Goal: Find specific page/section: Find specific page/section

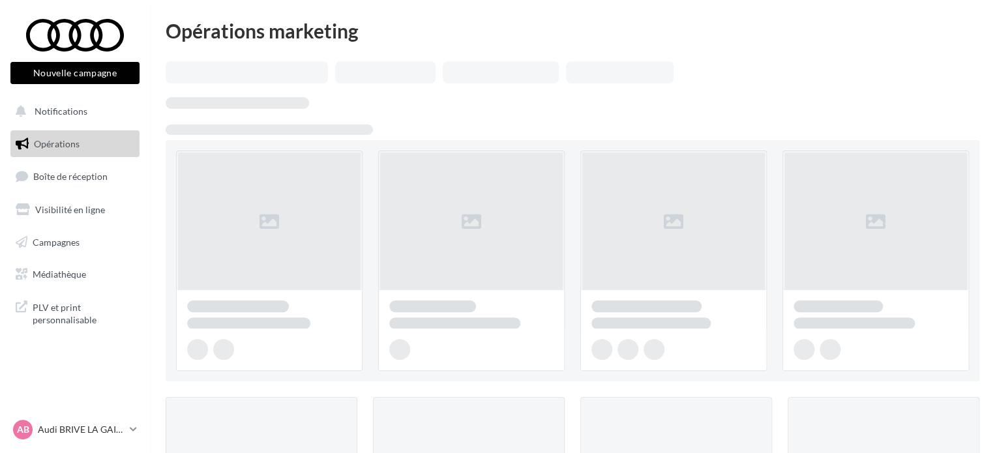
click at [70, 184] on link "Boîte de réception" at bounding box center [75, 176] width 134 height 28
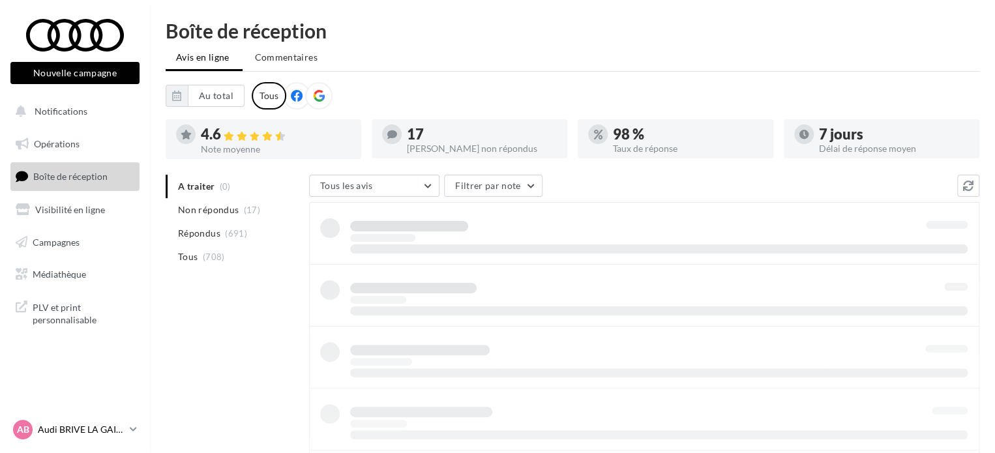
click at [130, 430] on icon at bounding box center [133, 429] width 7 height 11
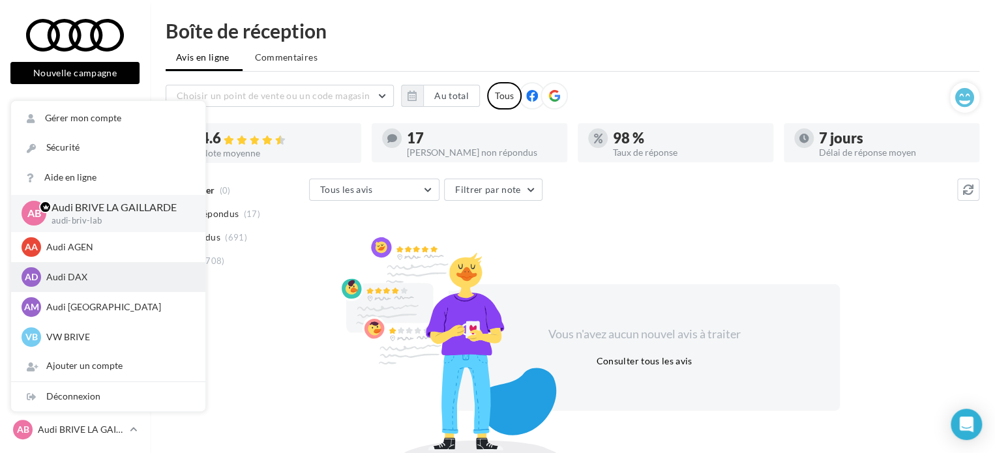
click at [117, 273] on p "Audi DAX" at bounding box center [117, 277] width 143 height 13
